Goal: Information Seeking & Learning: Learn about a topic

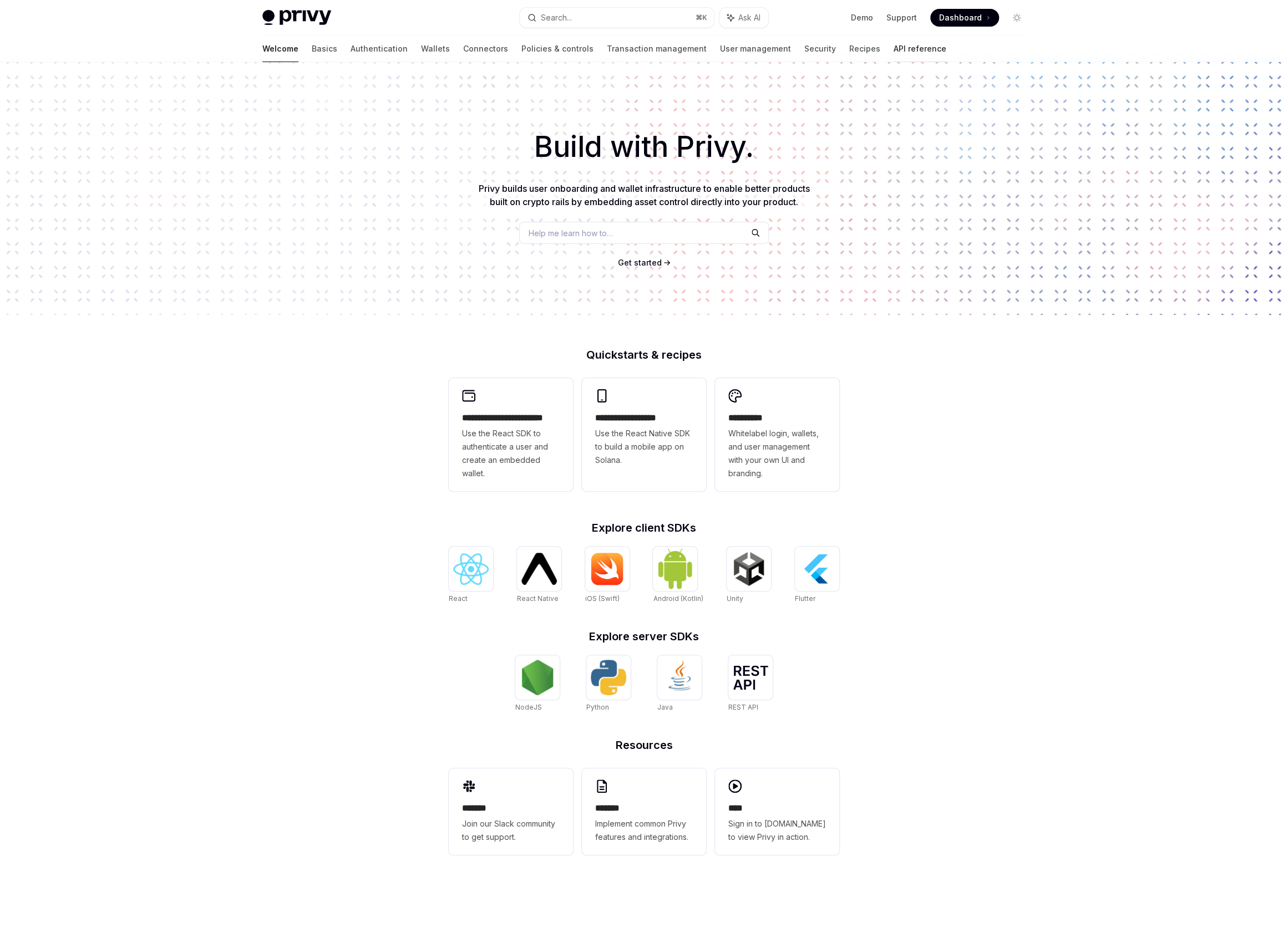
click at [894, 46] on link "API reference" at bounding box center [920, 48] width 53 height 27
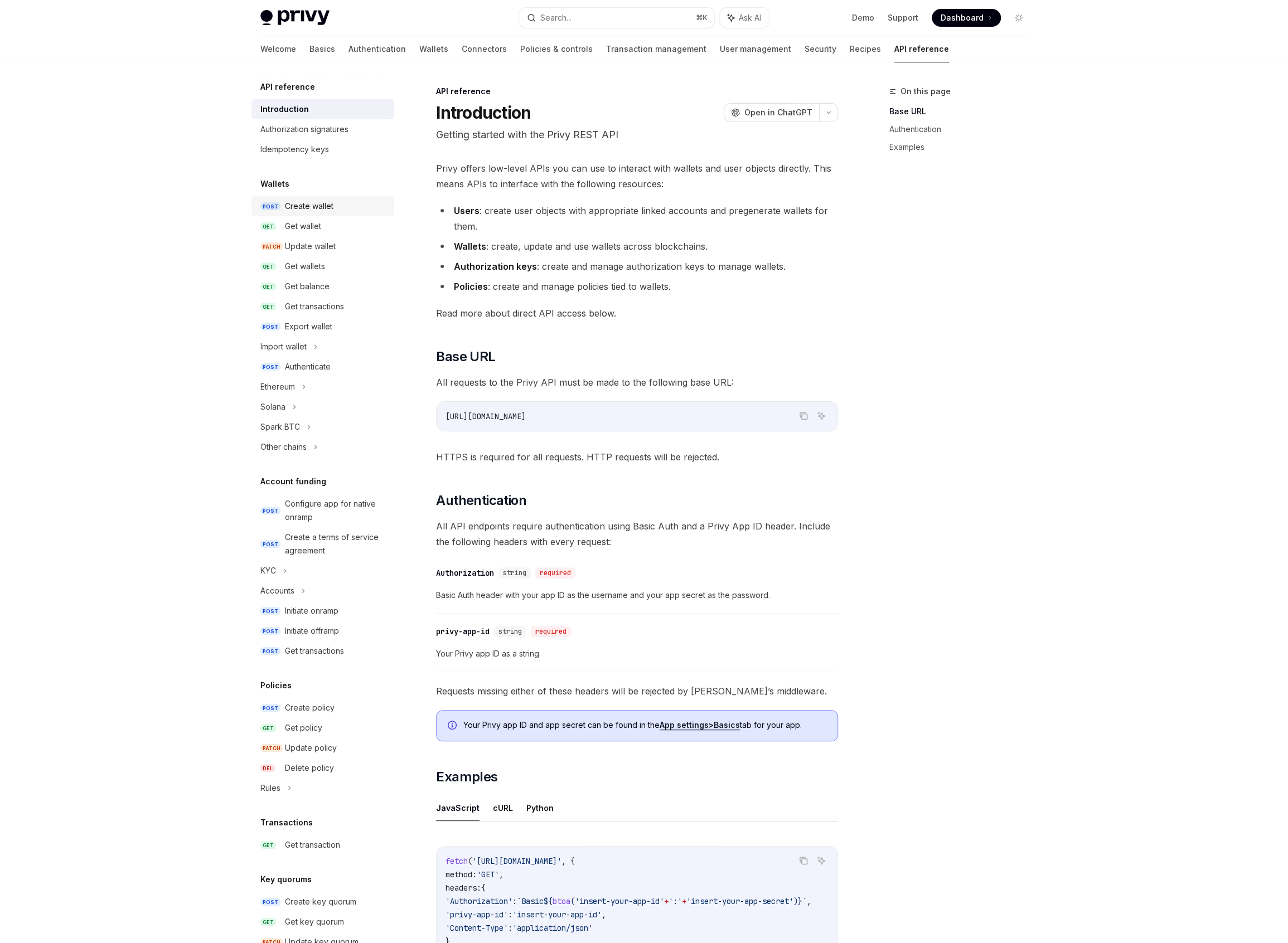
click at [328, 213] on link "POST Create wallet" at bounding box center [322, 206] width 143 height 20
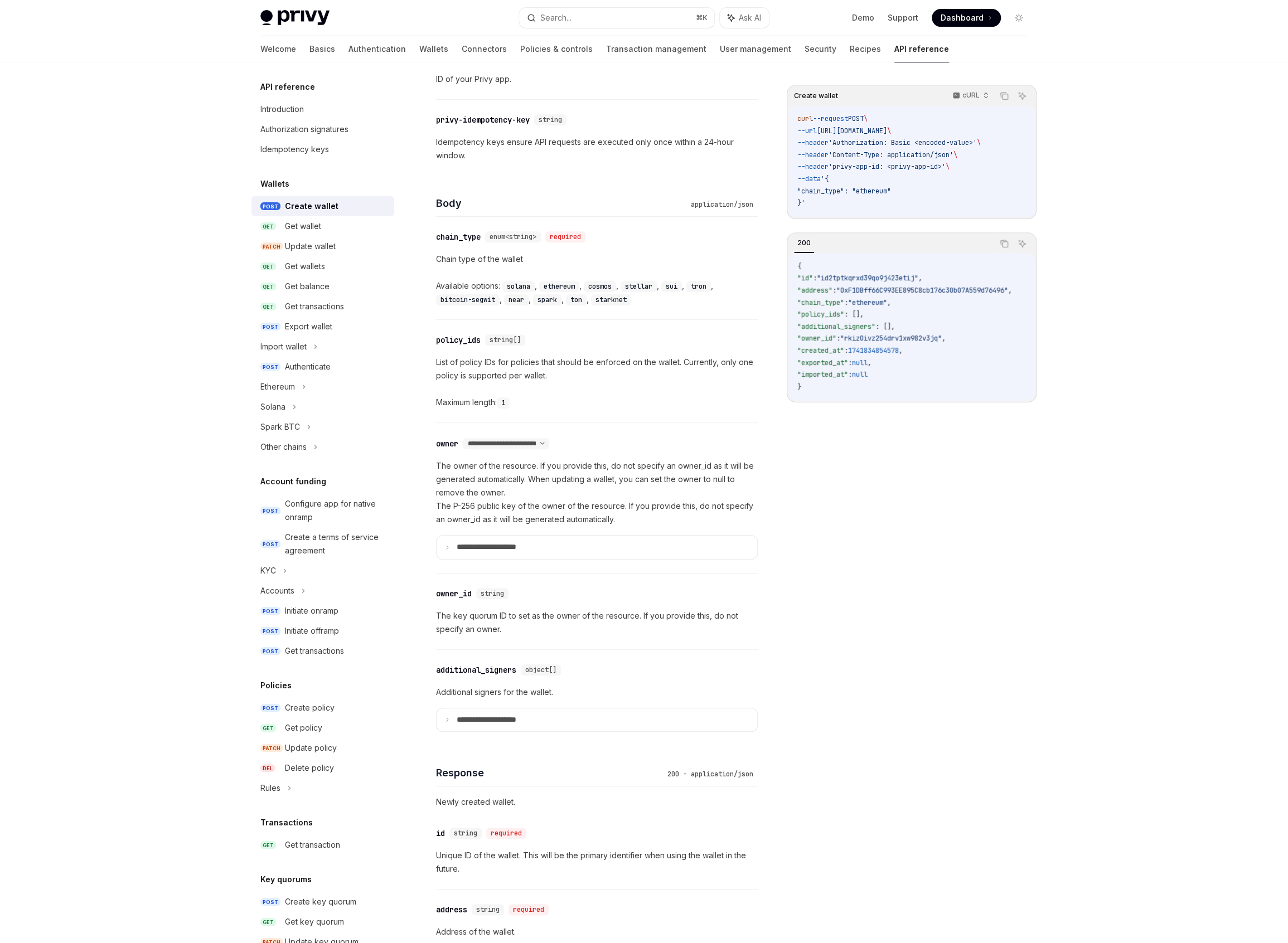
scroll to position [343, 0]
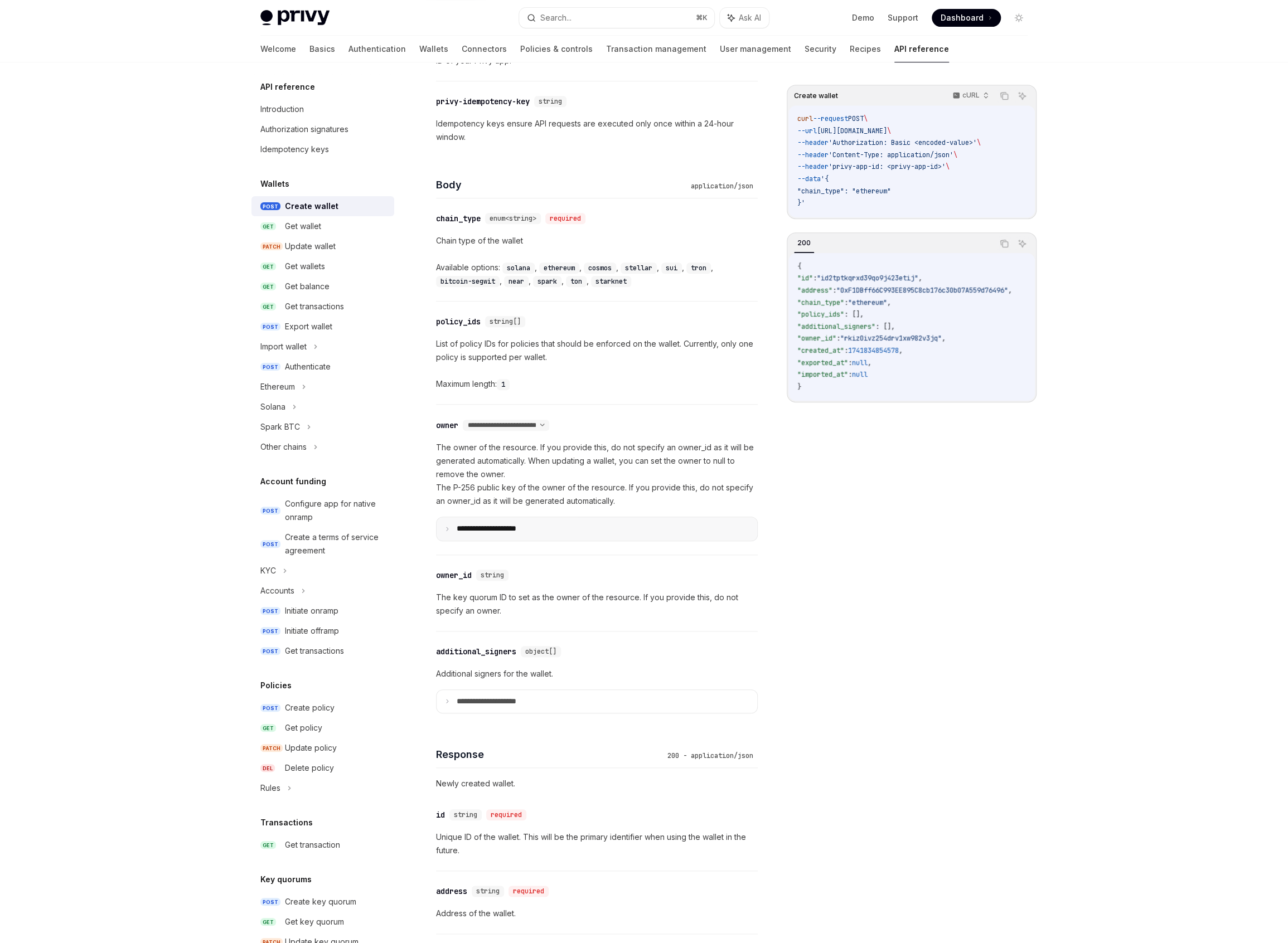
click at [508, 524] on p "**********" at bounding box center [495, 529] width 78 height 10
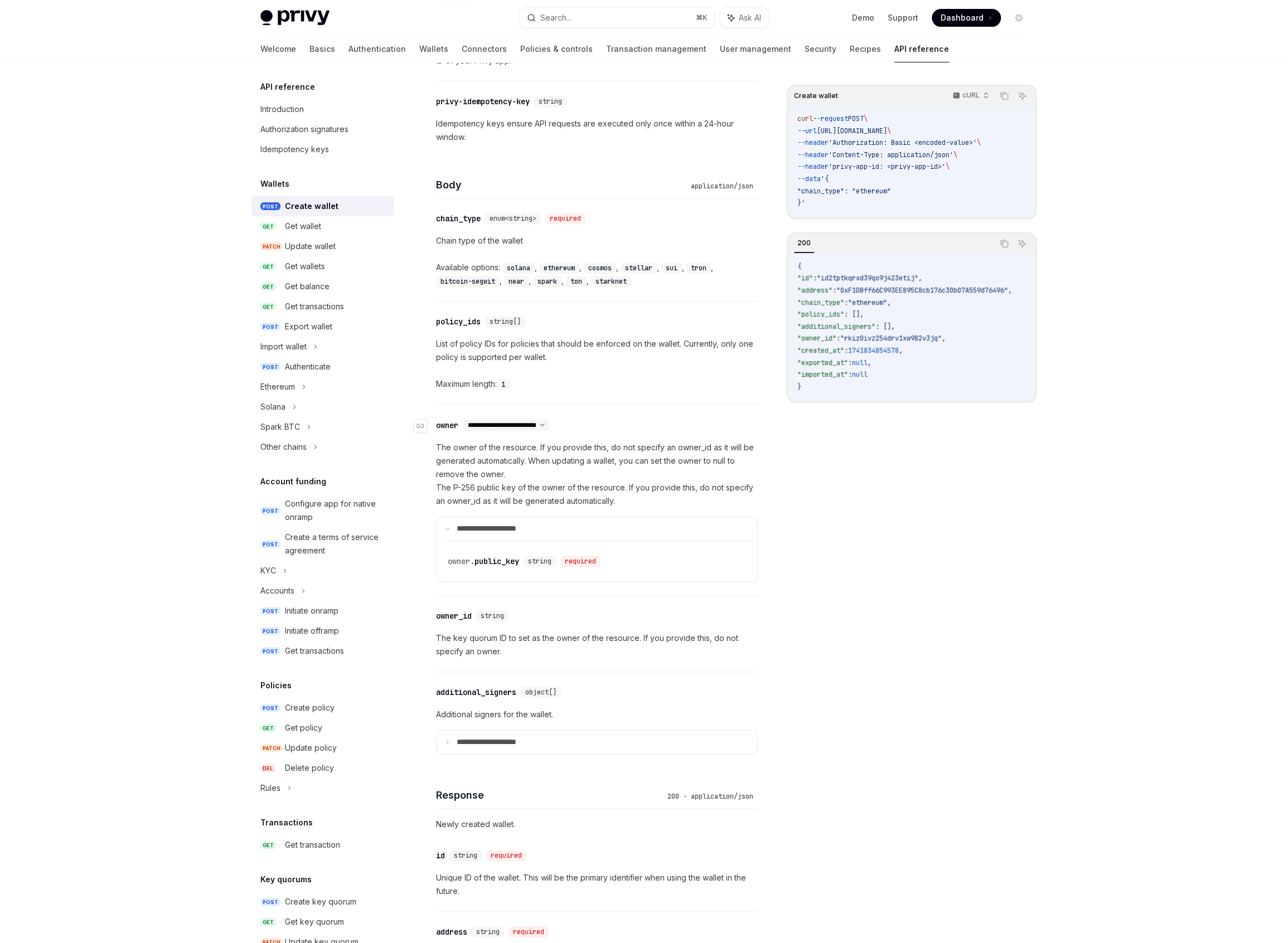
click at [533, 423] on select "**********" at bounding box center [506, 425] width 86 height 9
click at [529, 564] on div "string" at bounding box center [539, 562] width 33 height 11
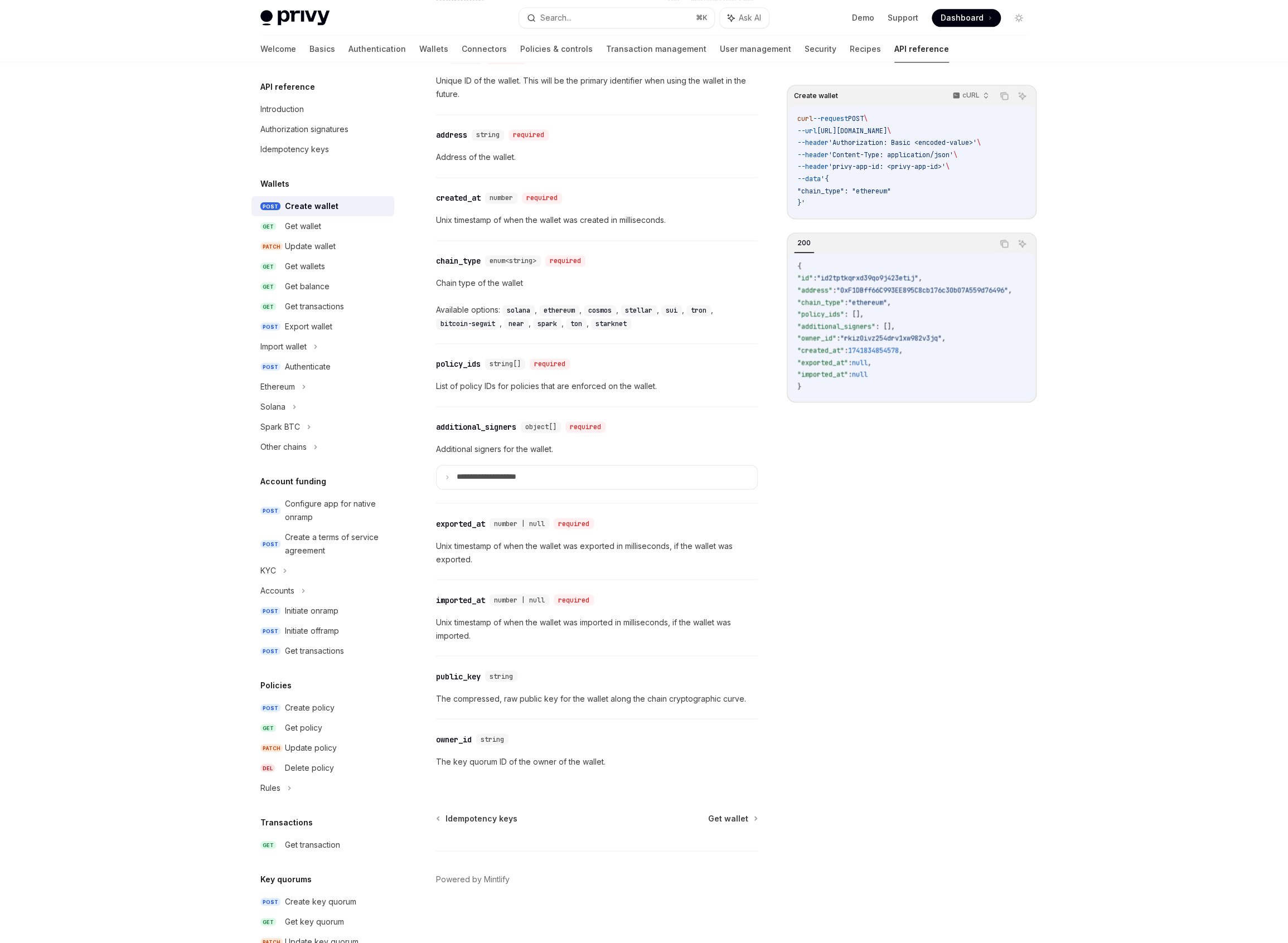
scroll to position [0, 0]
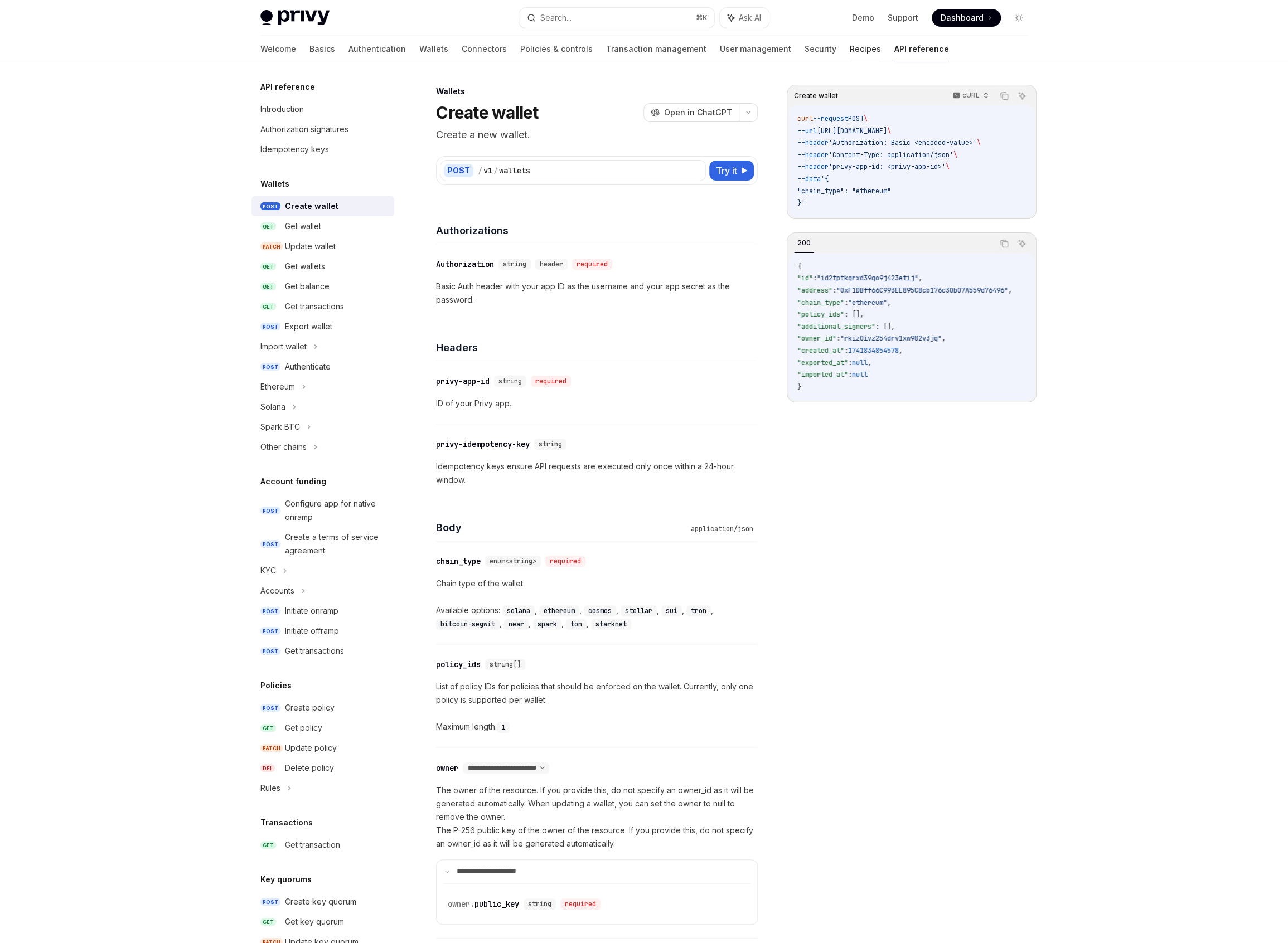
click at [850, 53] on link "Recipes" at bounding box center [865, 49] width 31 height 27
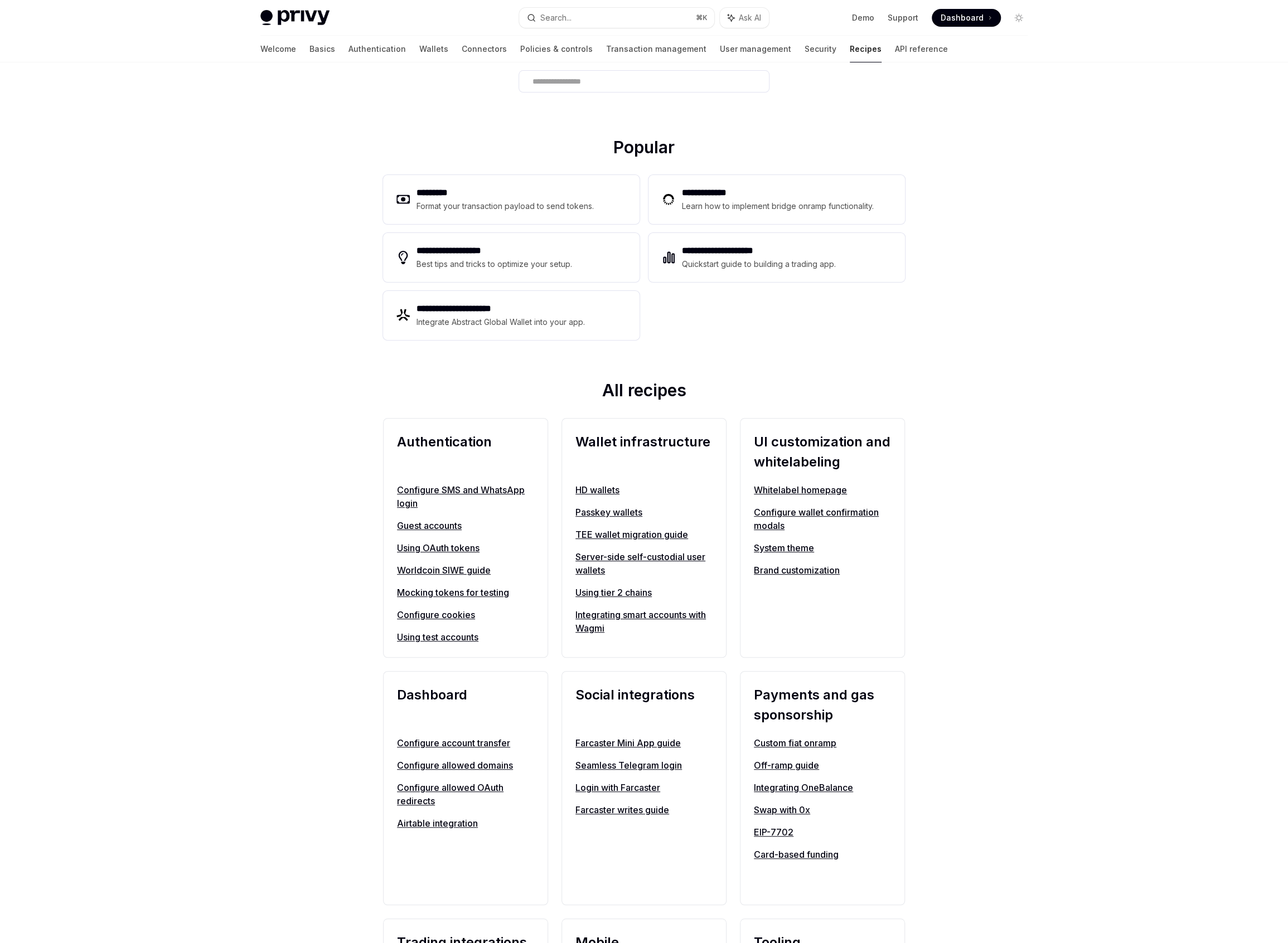
scroll to position [92, 0]
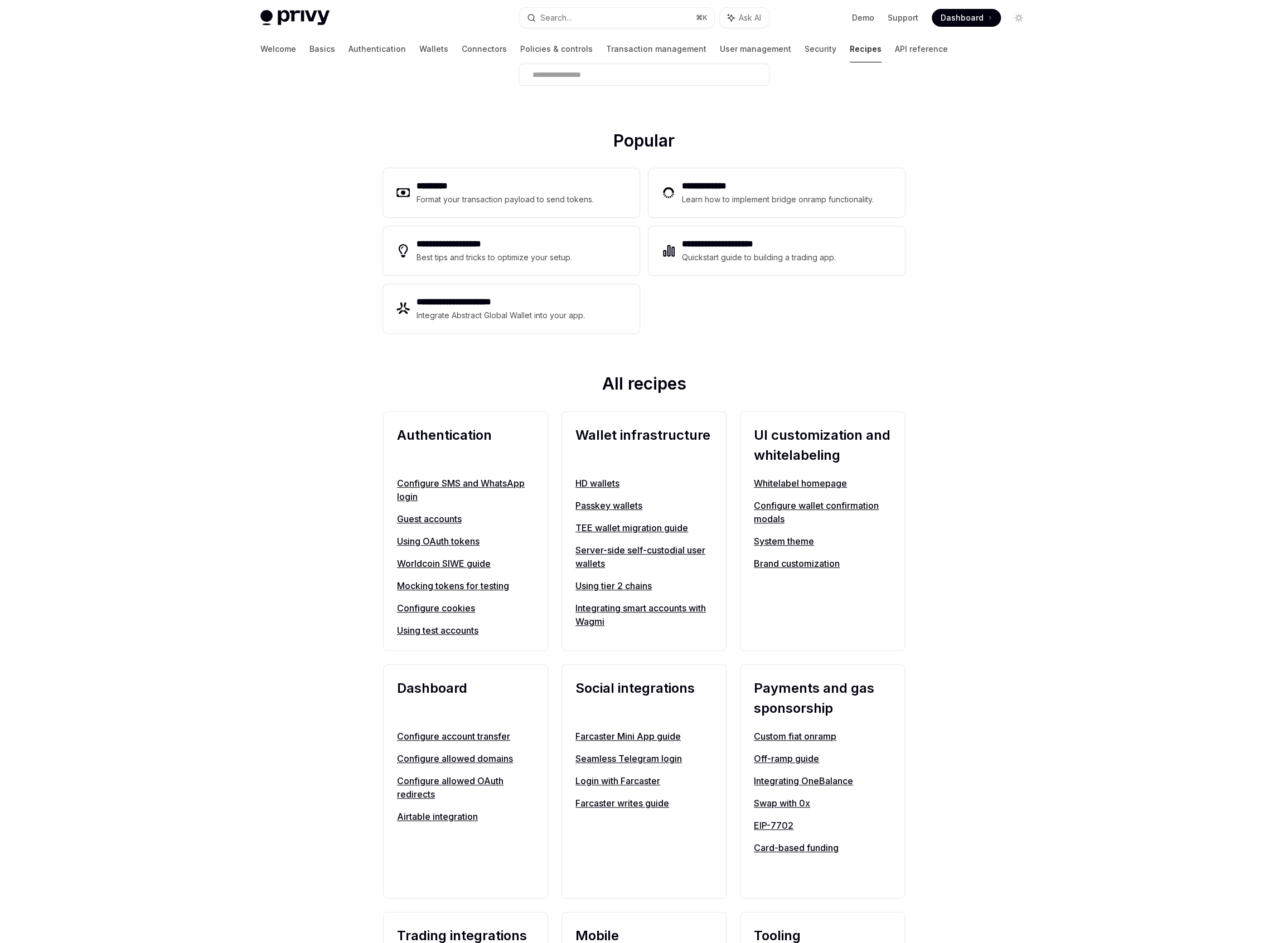
click at [664, 548] on link "Server-side self-custodial user wallets" at bounding box center [644, 557] width 137 height 27
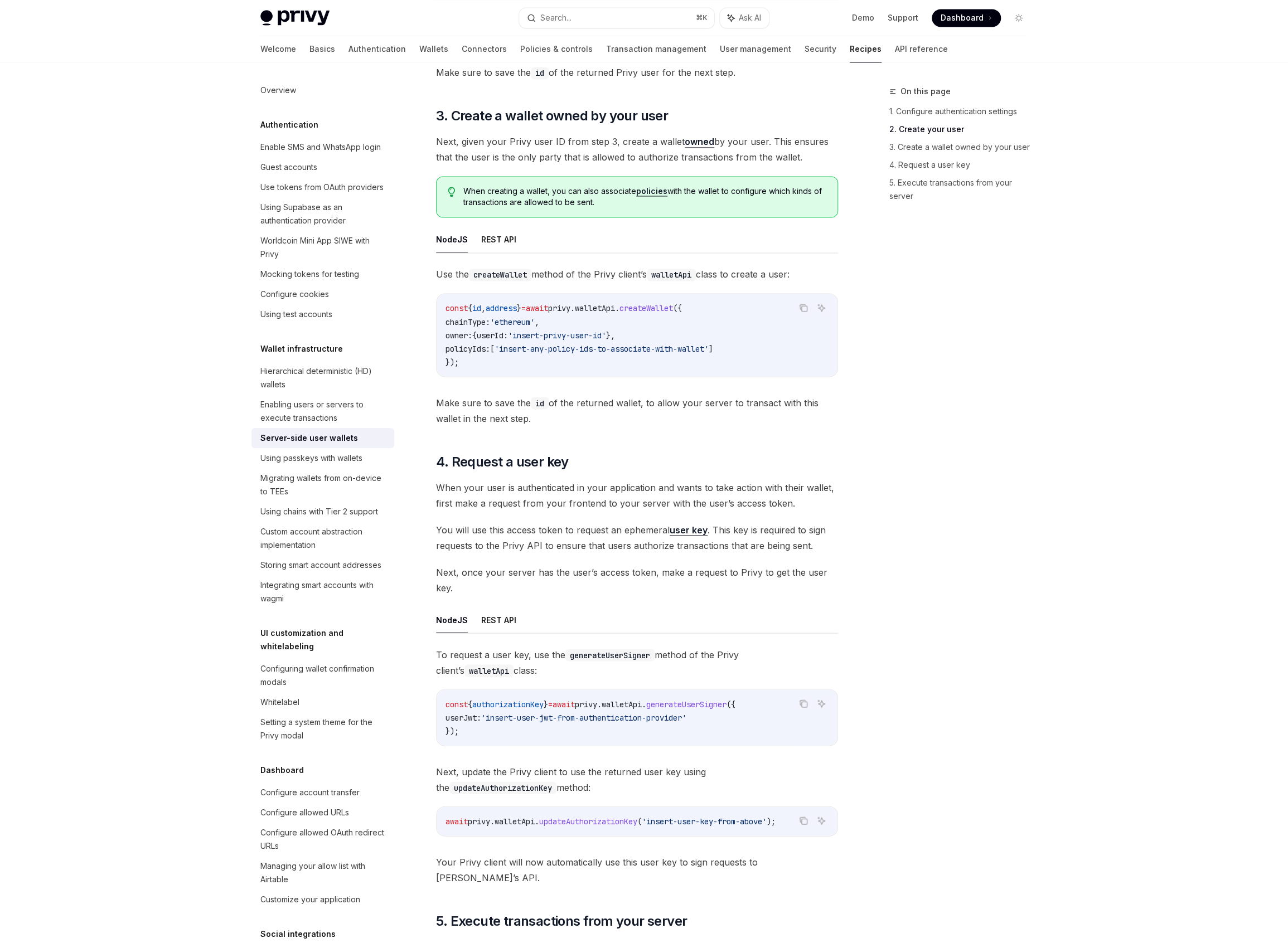
scroll to position [1342, 0]
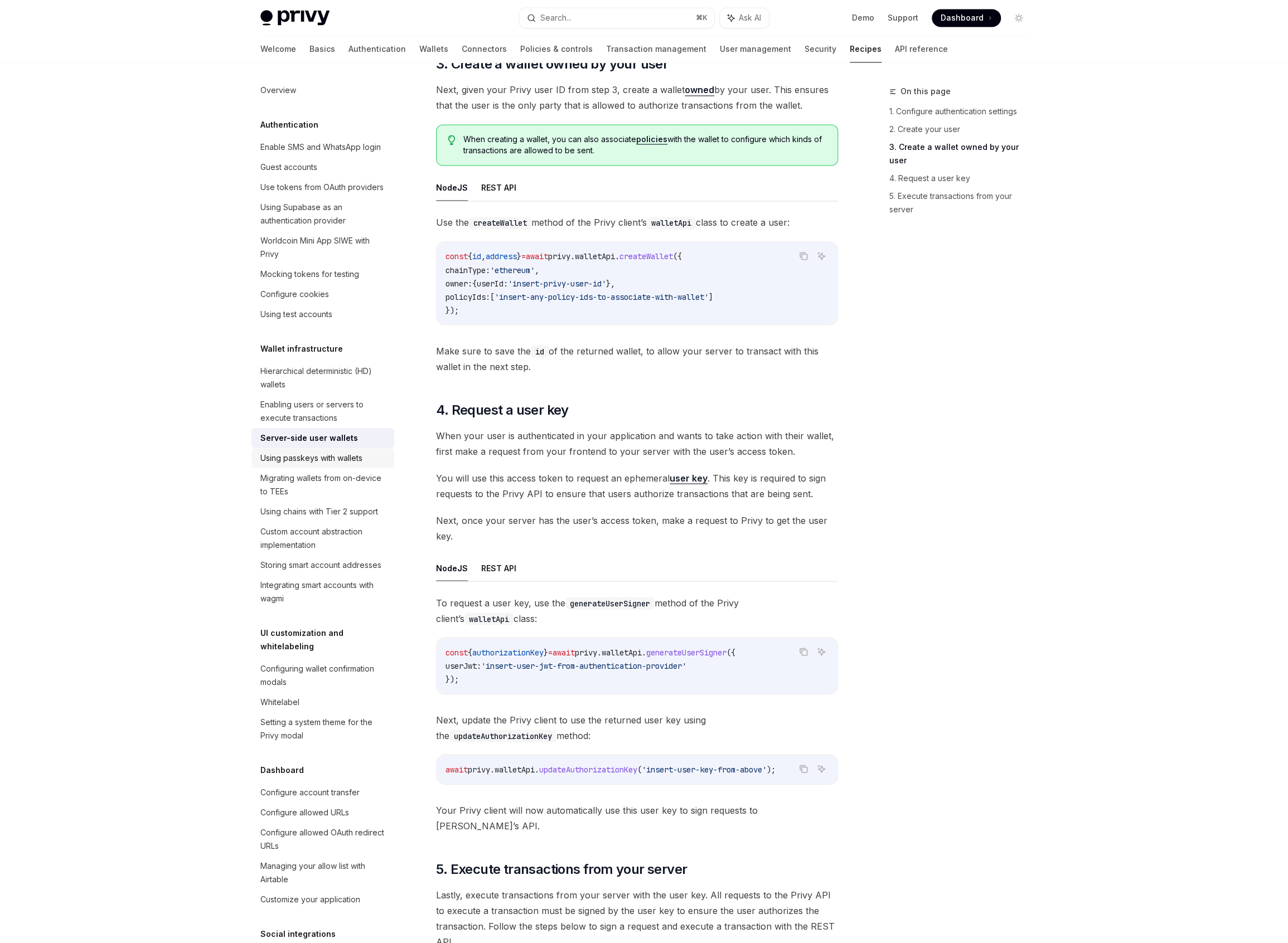
click at [334, 465] on div "Using passkeys with wallets" at bounding box center [311, 458] width 102 height 13
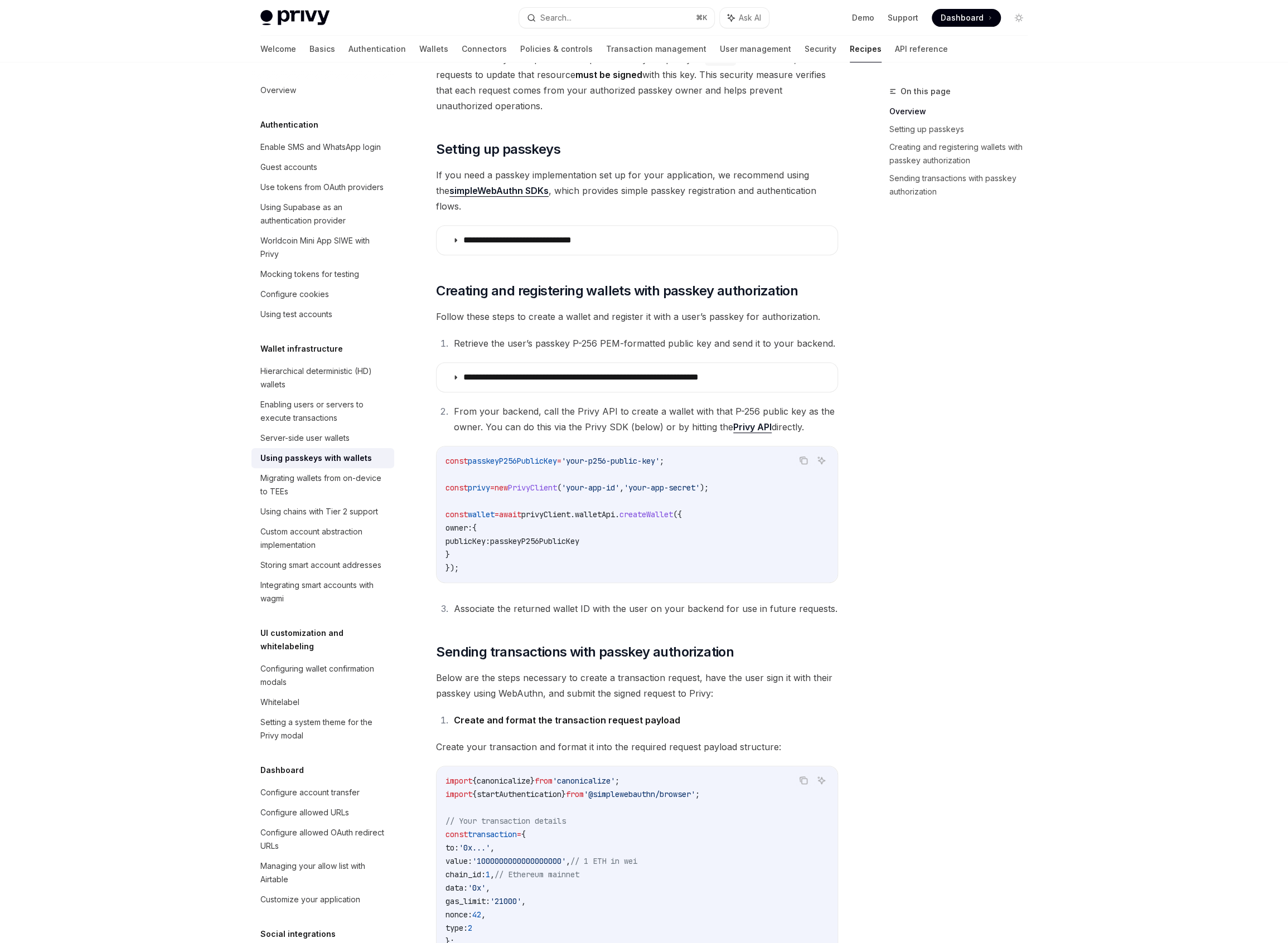
scroll to position [206, 0]
click at [754, 421] on link "Privy API" at bounding box center [751, 427] width 38 height 12
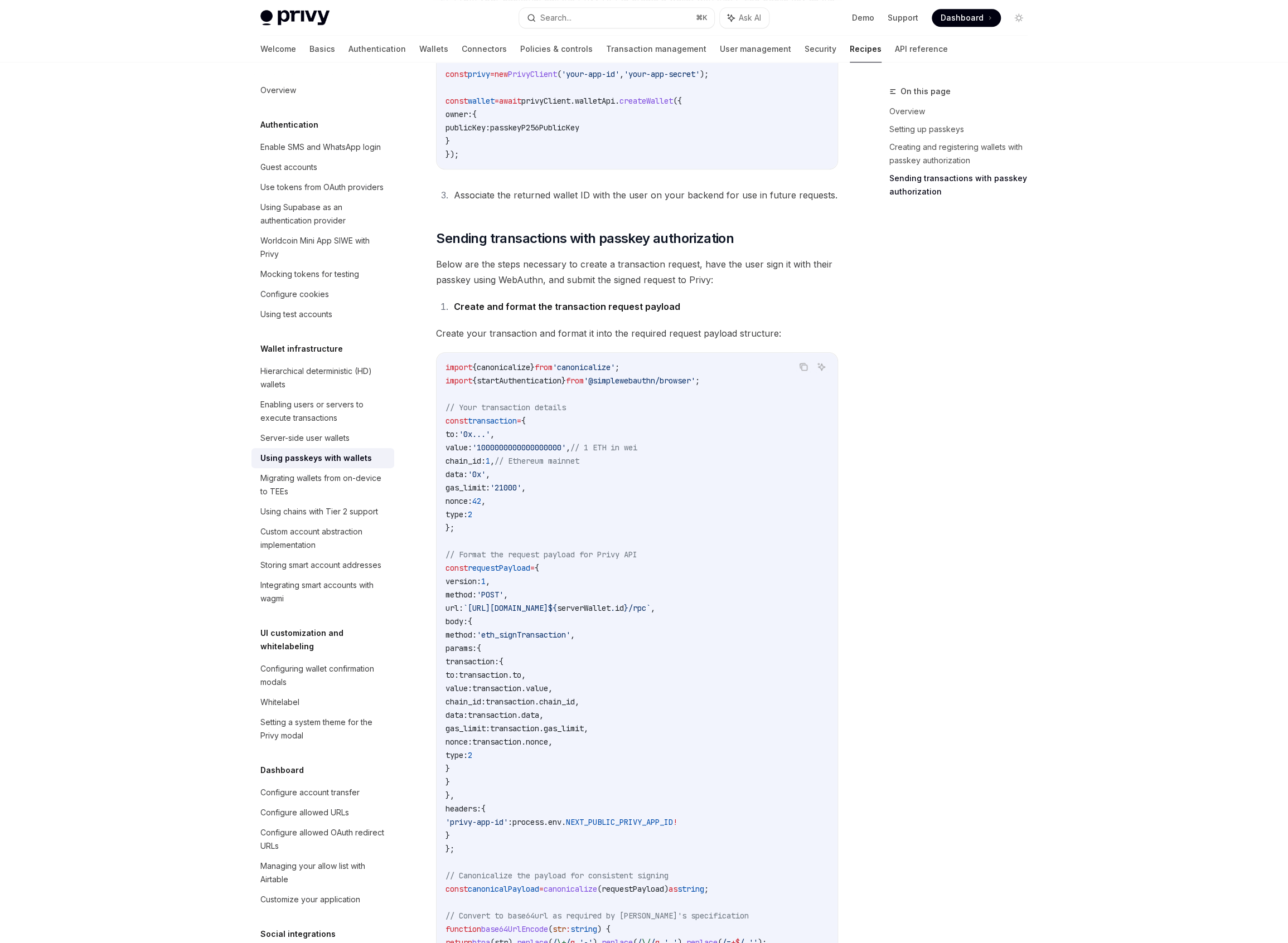
scroll to position [857, 0]
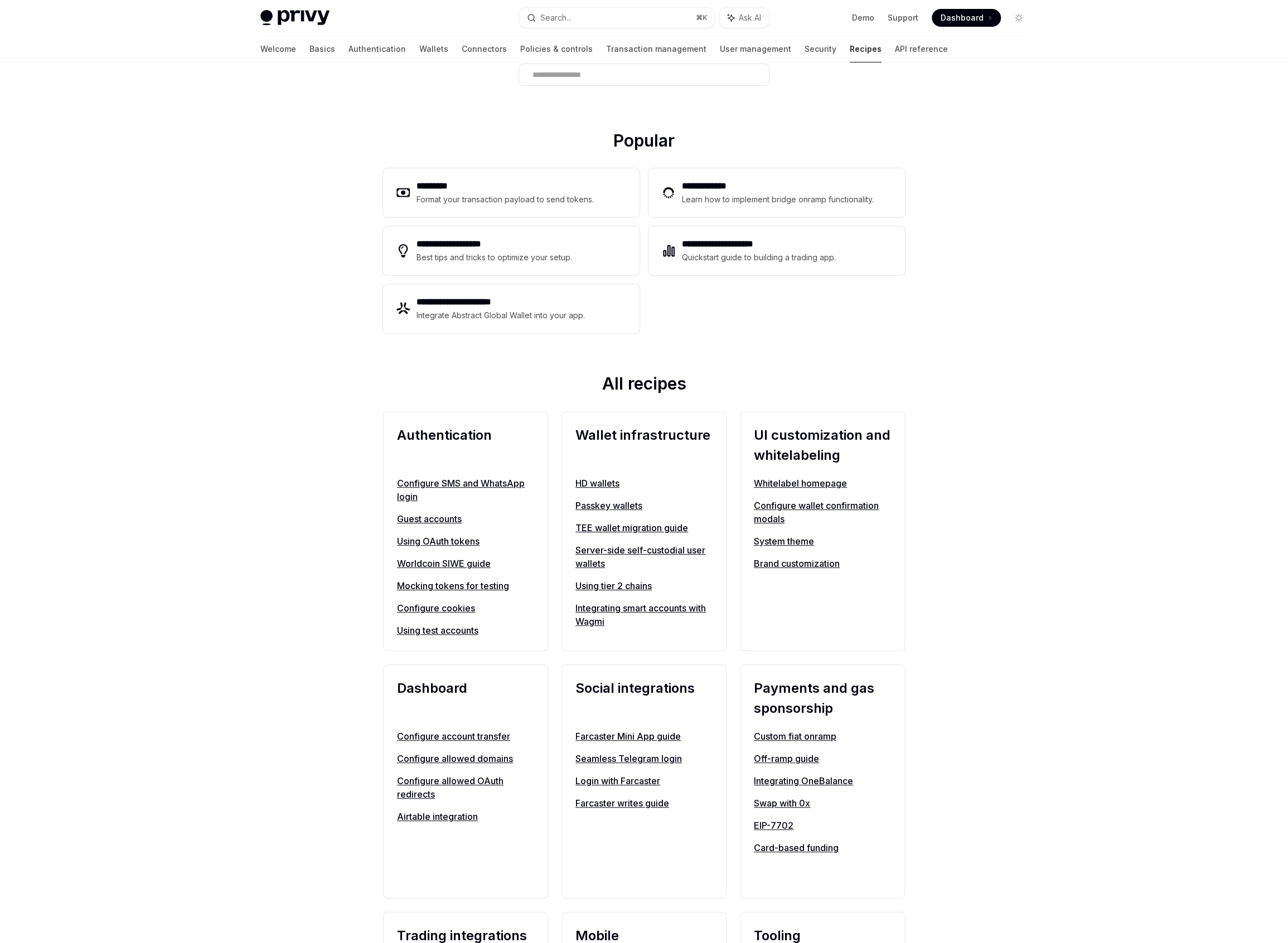
scroll to position [91, 0]
click at [894, 52] on link "API reference" at bounding box center [921, 49] width 53 height 27
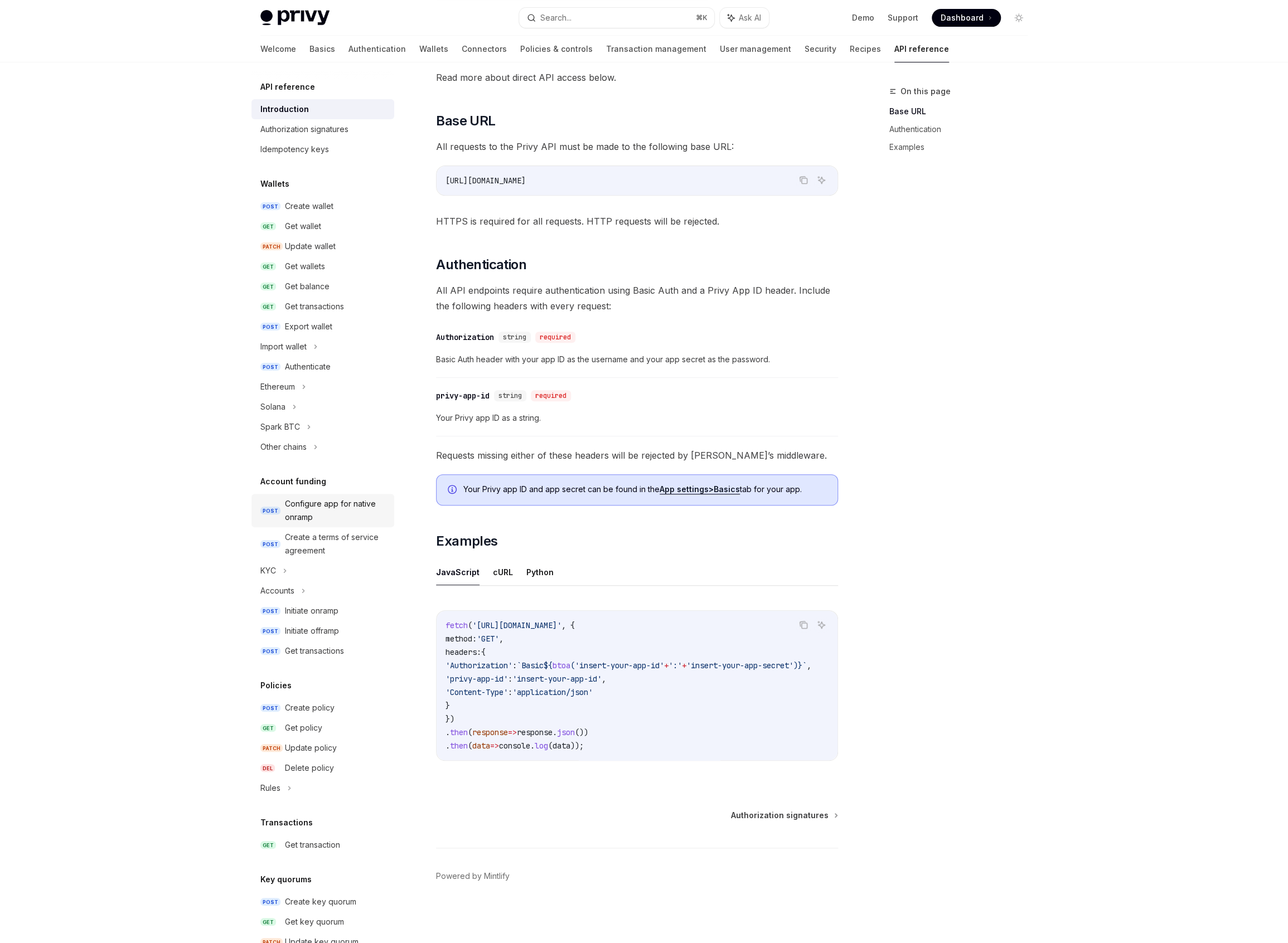
scroll to position [208, 0]
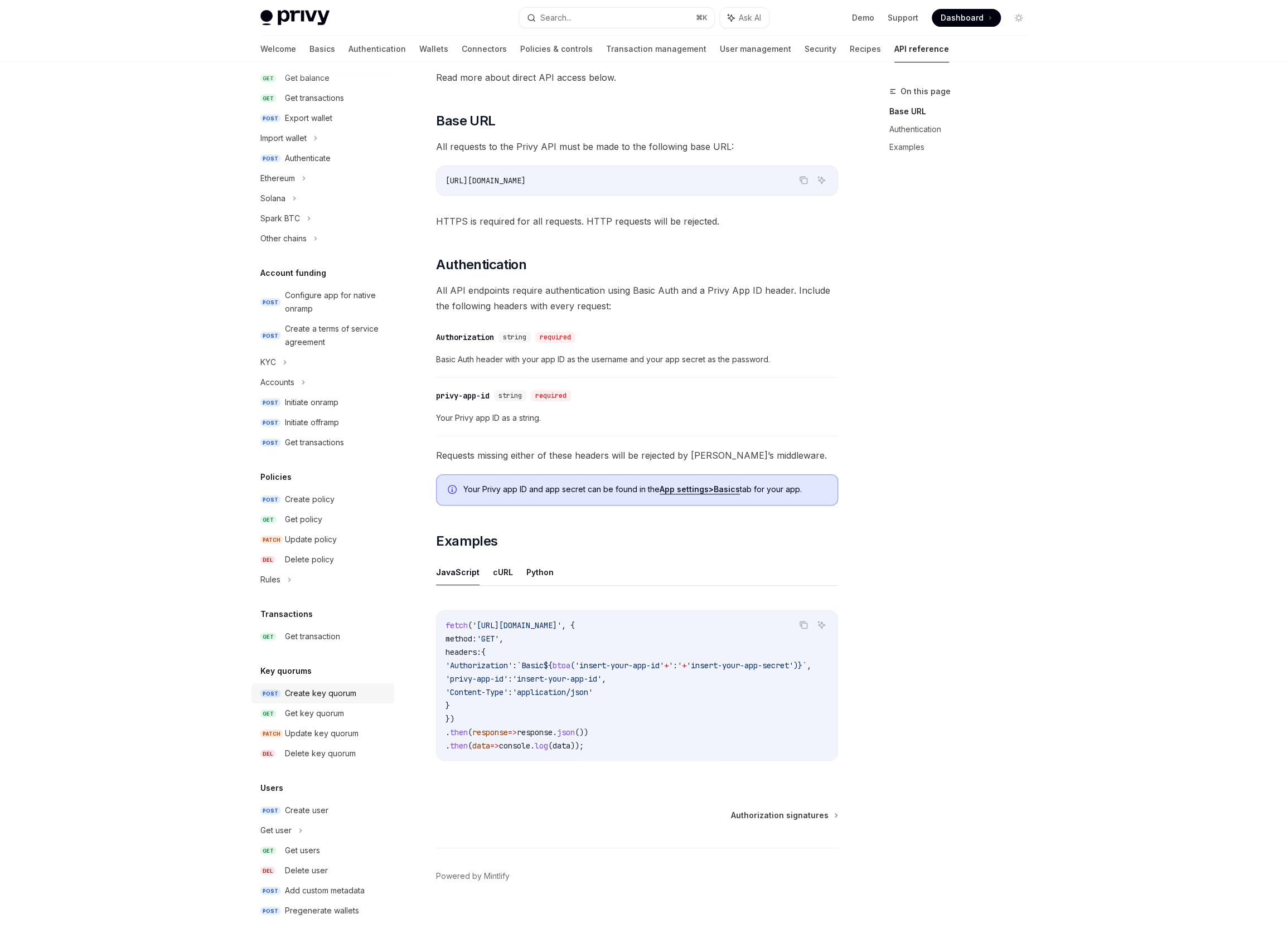
click at [322, 695] on div "Create key quorum" at bounding box center [321, 693] width 71 height 13
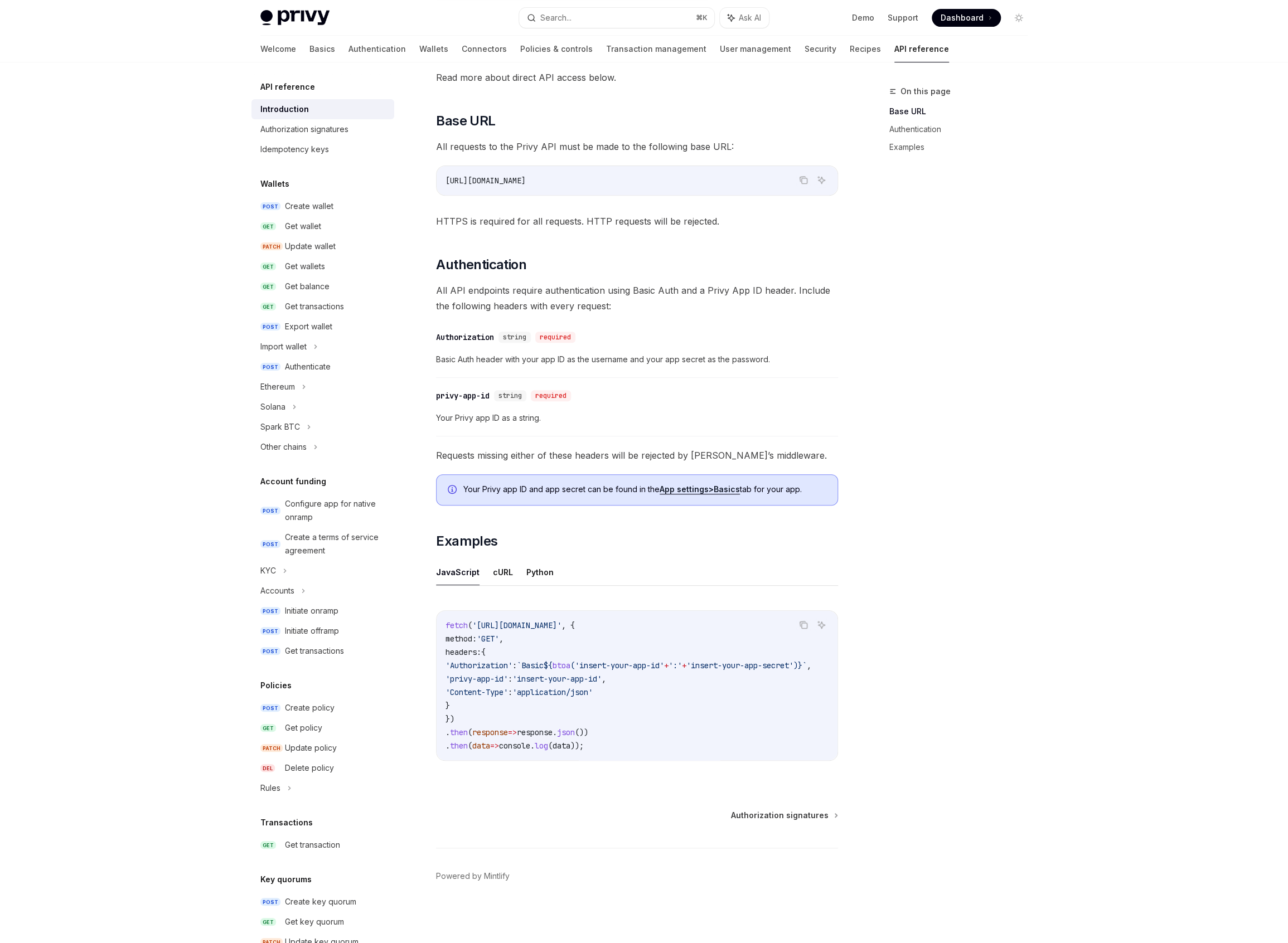
type textarea "*"
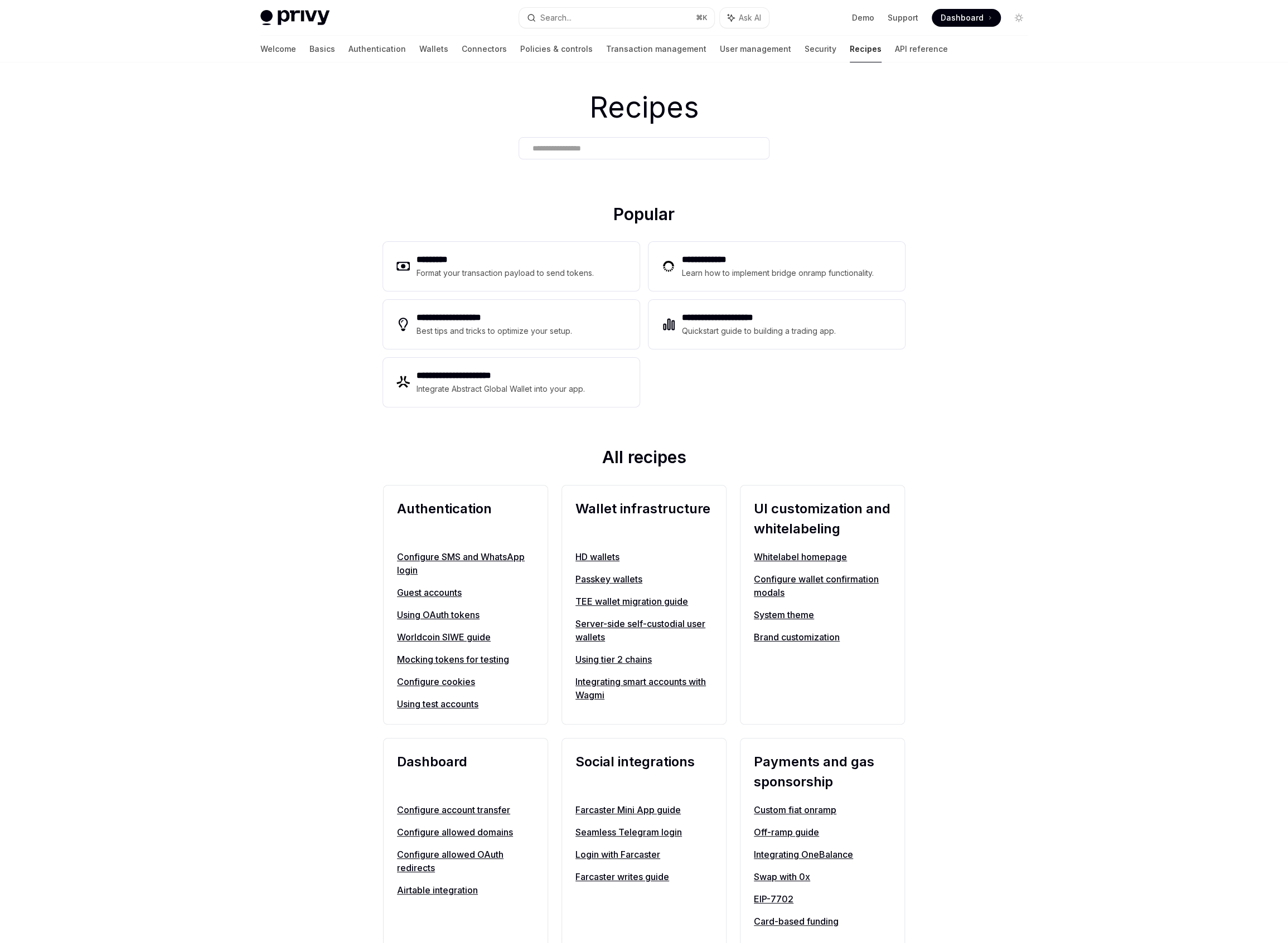
scroll to position [91, 0]
